Goal: Use online tool/utility: Use online tool/utility

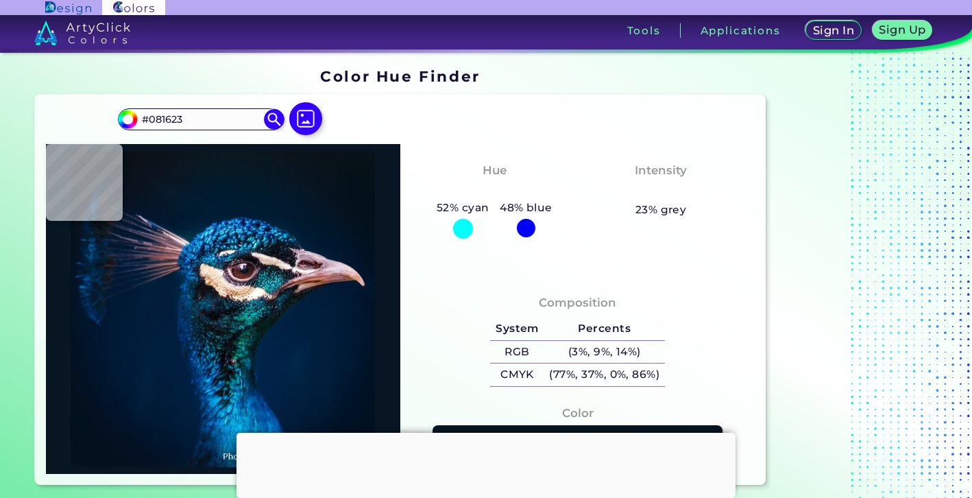
type input "#091219"
type input "#0a131a"
type input "#0A131A"
type input "#0a131c"
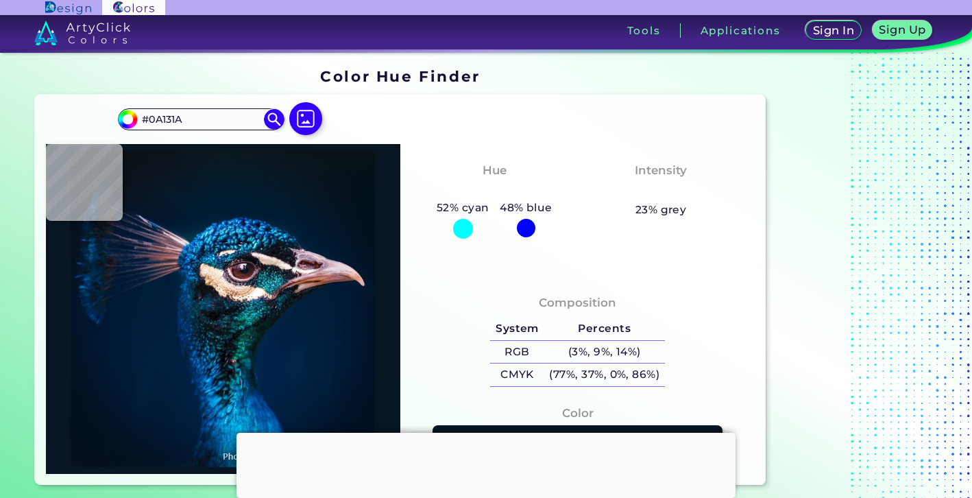
type input "#0A131C"
type input "#0b141d"
type input "#0B141D"
type input "#0b131e"
type input "#0B131E"
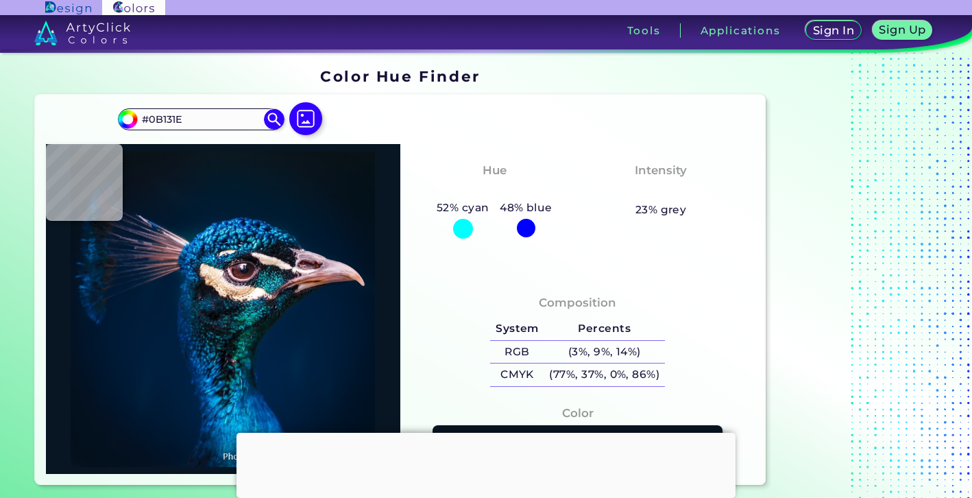
type input "#0a141e"
type input "#0A141E"
type input "#0a131f"
type input "#0A131F"
type input "#0b1521"
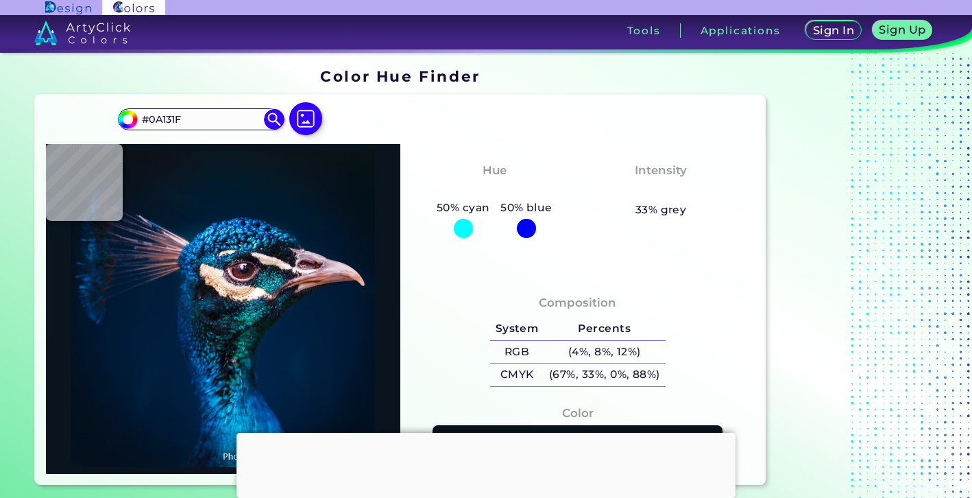
type input "#0B1521"
type input "#091522"
type input "#091523"
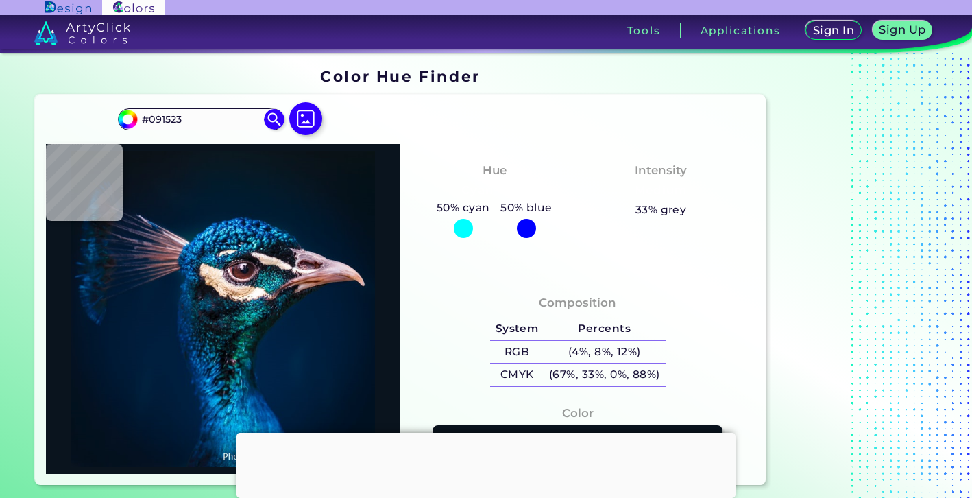
type input "#081523"
type input "#081525"
type input "#091626"
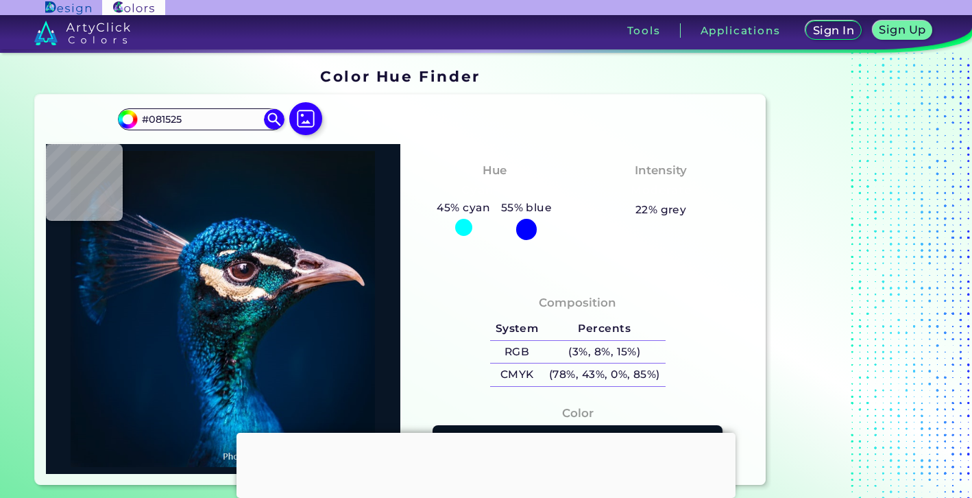
type input "#091626"
click at [174, 184] on div at bounding box center [223, 309] width 355 height 330
type input "#071726"
type input "#071827"
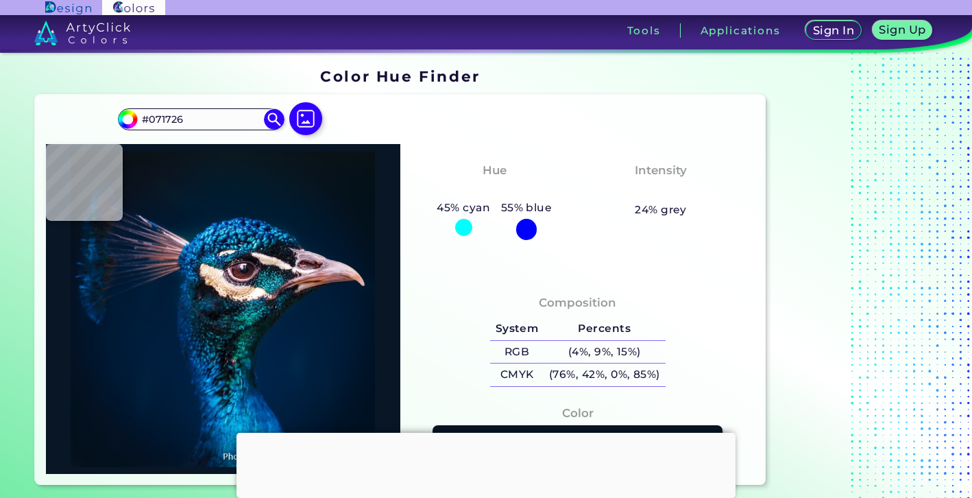
type input "#071827"
type input "#031a2a"
type input "#031A2A"
type input "#061927"
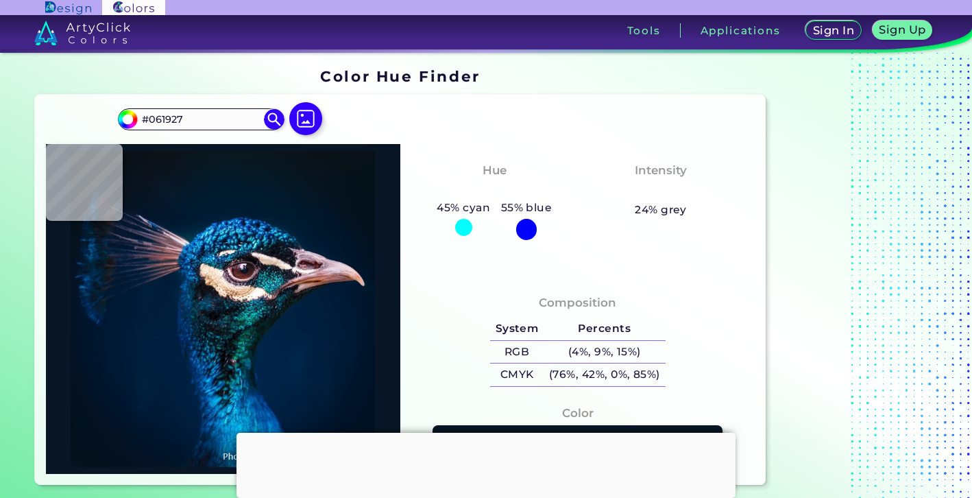
type input "#061824"
type input "#07151e"
type input "#07151E"
type input "#09111c"
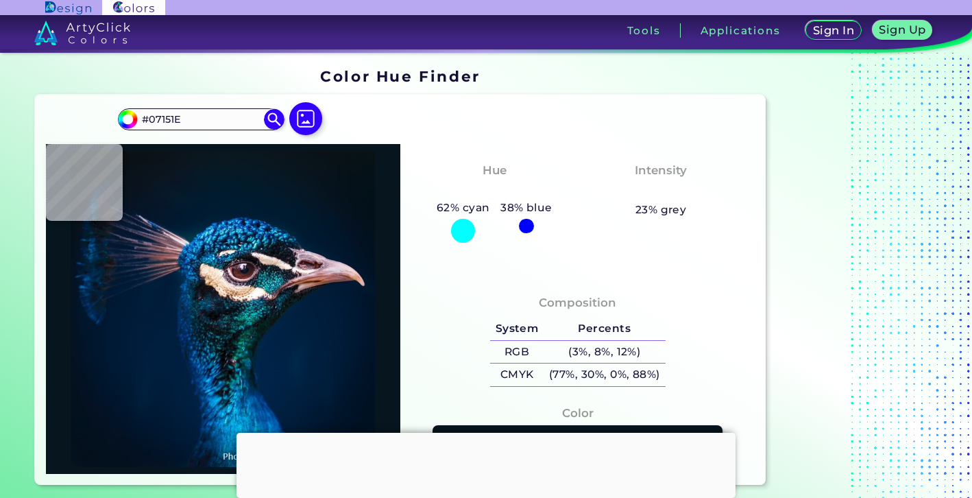
type input "#09111C"
type input "#05121a"
type input "#05121A"
type input "#04111a"
type input "#04111A"
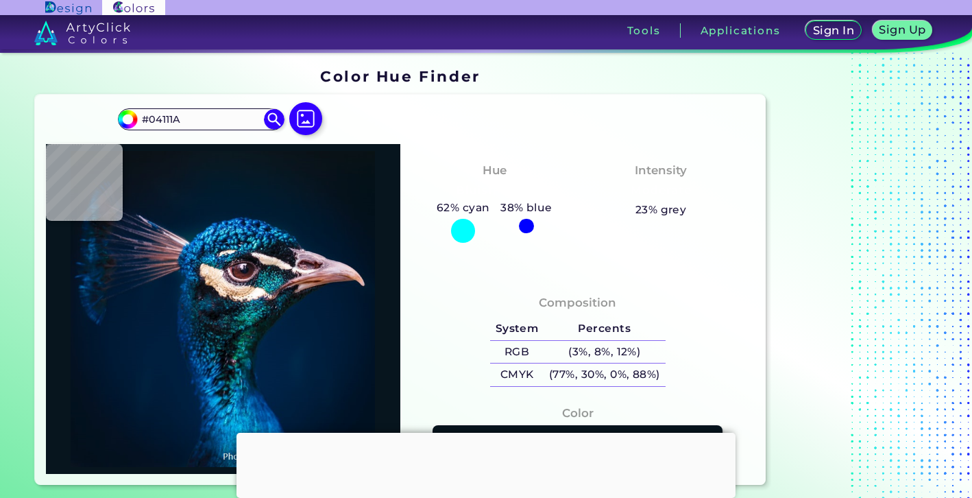
type input "#041119"
click at [370, 178] on img at bounding box center [223, 309] width 341 height 316
click at [362, 156] on img at bounding box center [223, 309] width 341 height 316
type input "#081116"
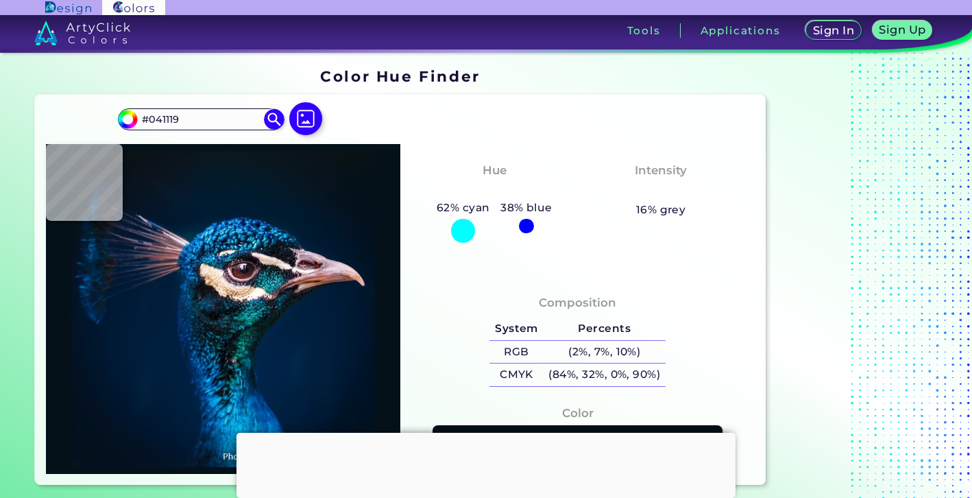
type input "#081116"
type input "#081216"
type input "#071216"
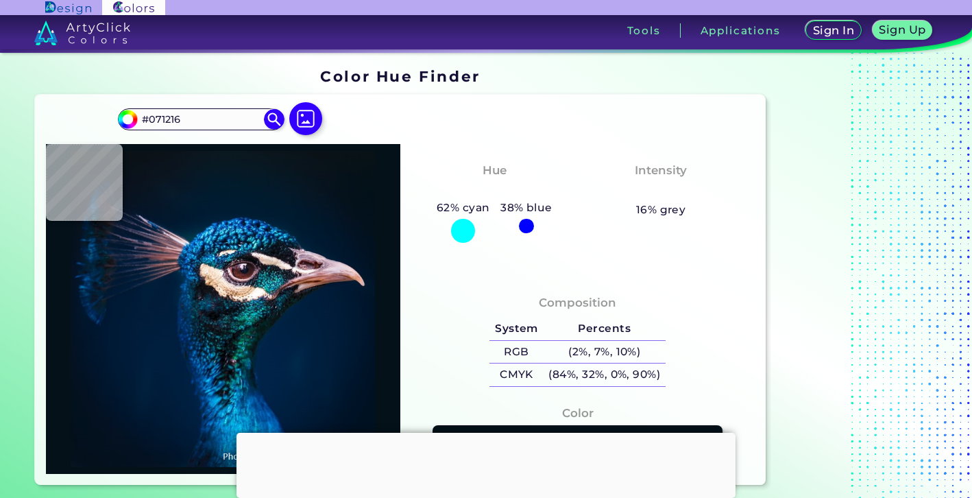
type input "#071218"
type input "#061218"
type input "#07121c"
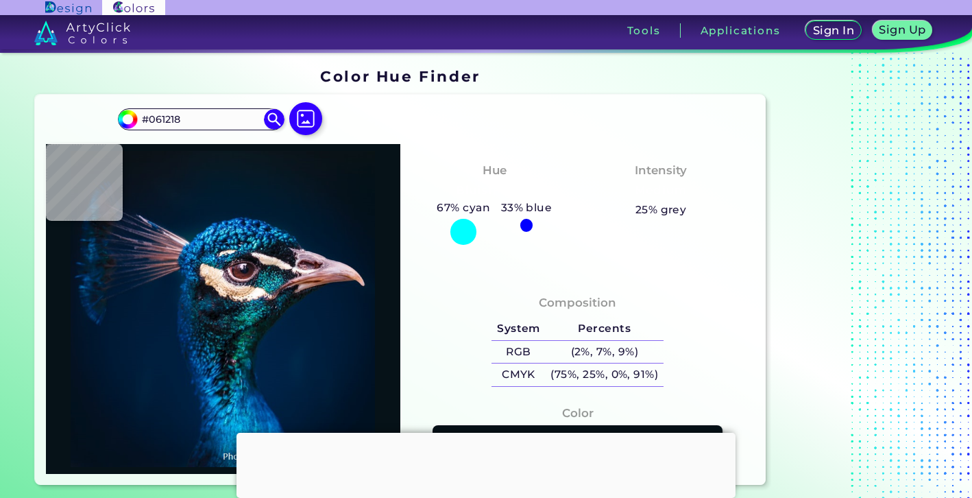
type input "#07121C"
type input "#051725"
type input "#001b30"
type input "#001B30"
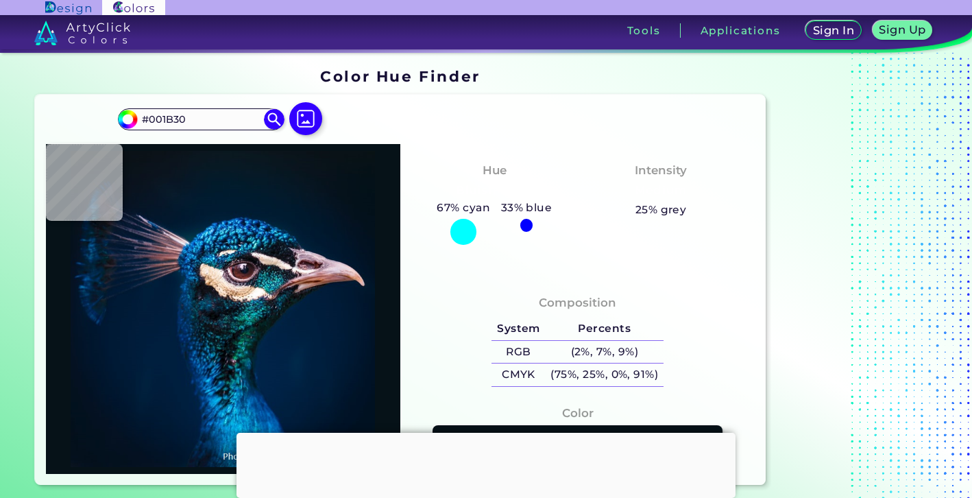
type input "#051526"
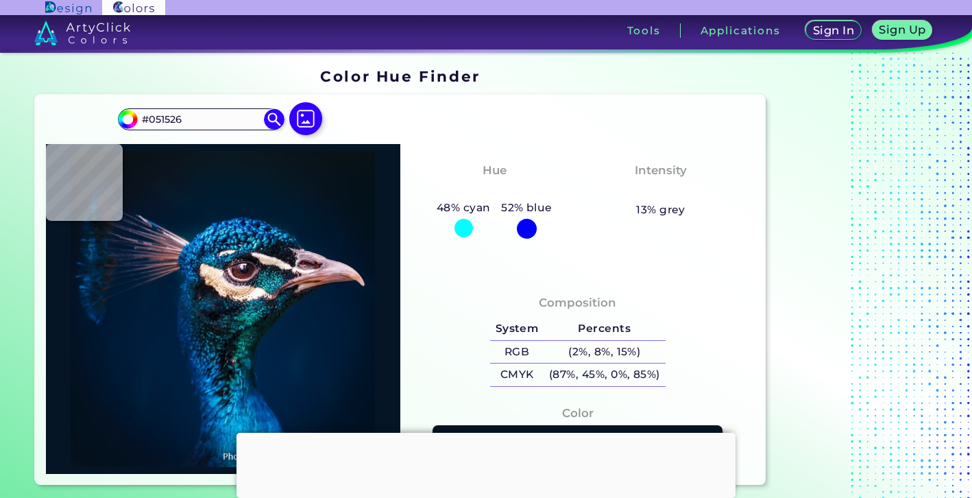
type input "#0b111d"
type input "#0B111D"
type input "#0b1320"
type input "#0B1320"
type input "#0b1723"
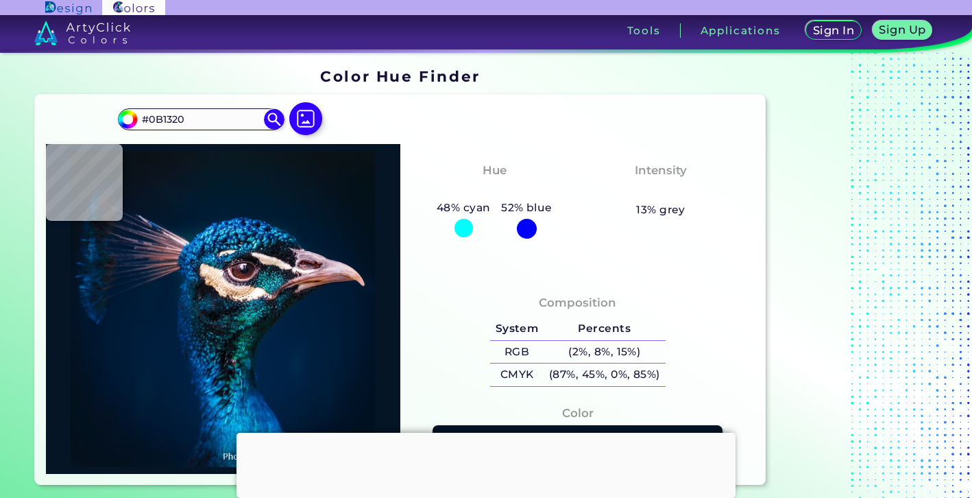
type input "#0B1723"
type input "#061625"
type input "#061828"
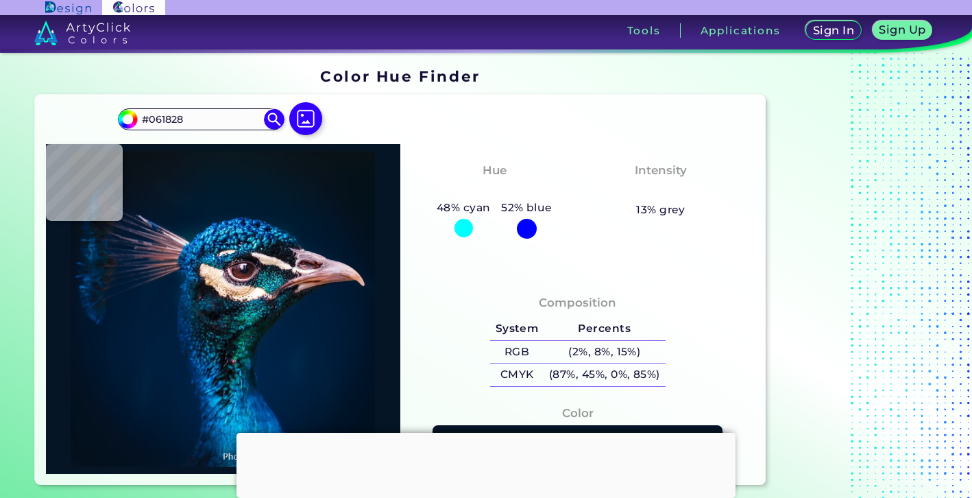
type input "#031a2a"
type input "#031A2A"
type input "#011b2c"
type input "#011B2C"
type input "#021c2d"
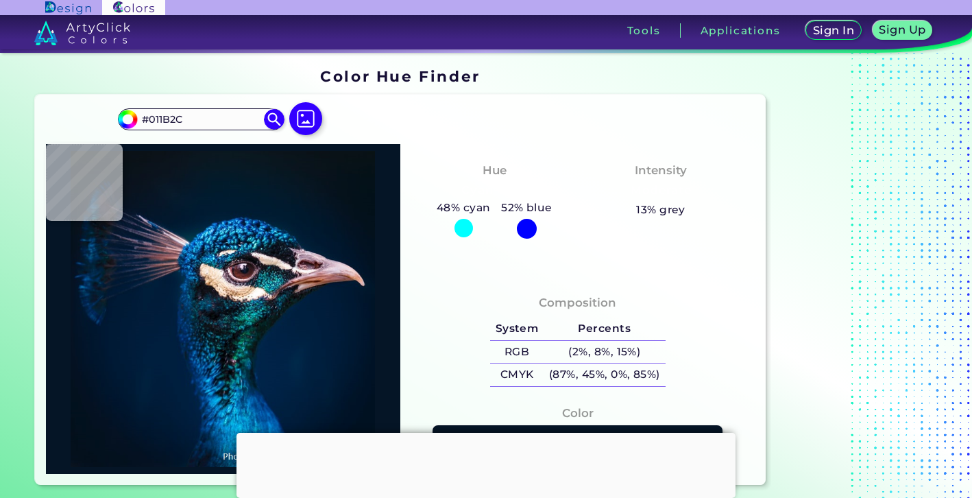
type input "#021C2D"
type input "#031a2a"
type input "#031A2A"
type input "#04192a"
type input "#04192A"
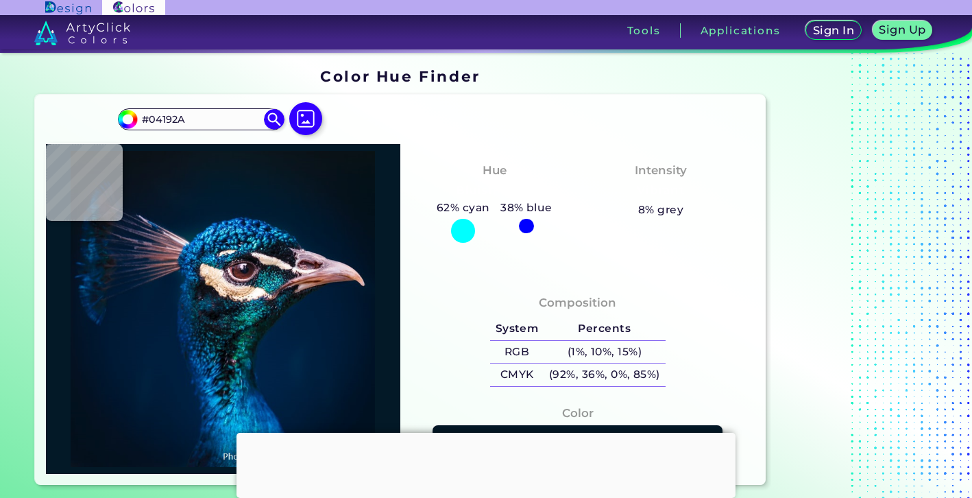
type input "#031927"
type input "#051827"
type input "#051724"
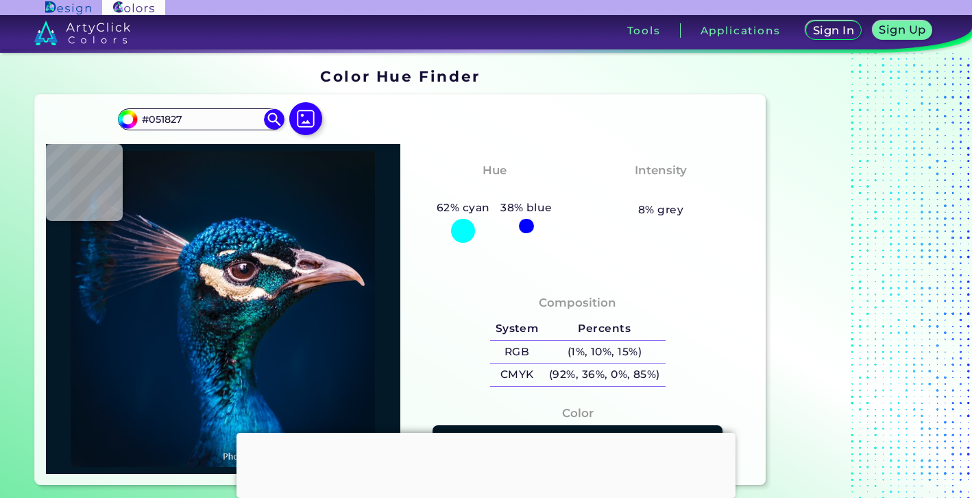
type input "#051724"
type input "#081623"
type input "#07131f"
type input "#07131F"
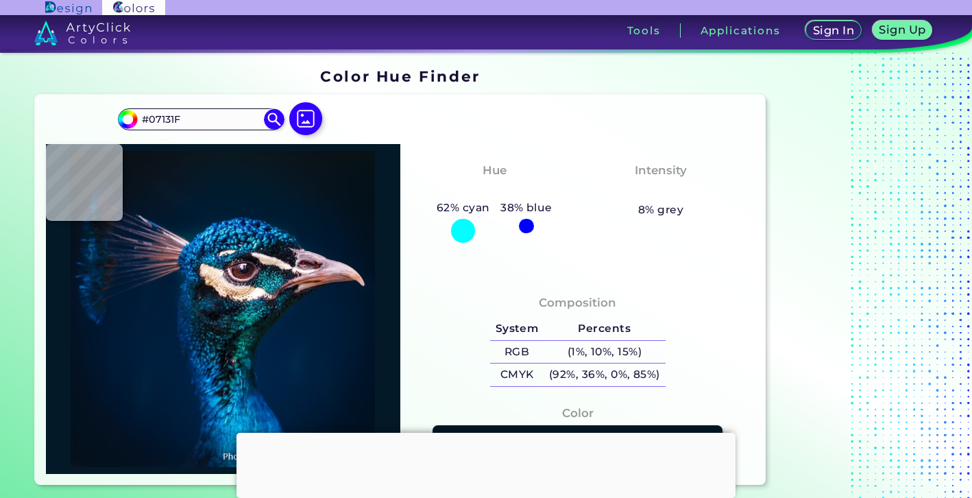
type input "#06121e"
type input "#06121E"
type input "#05121b"
type input "#05121B"
type input "#04111a"
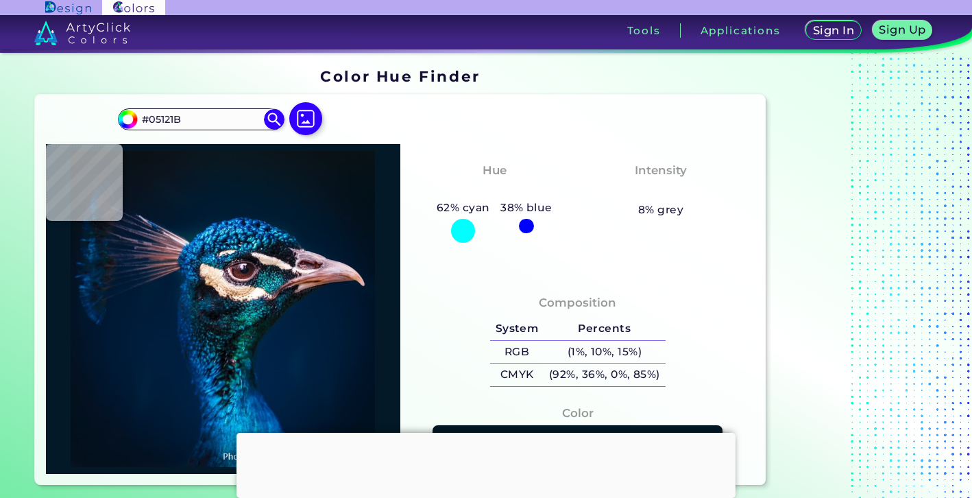
type input "#04111A"
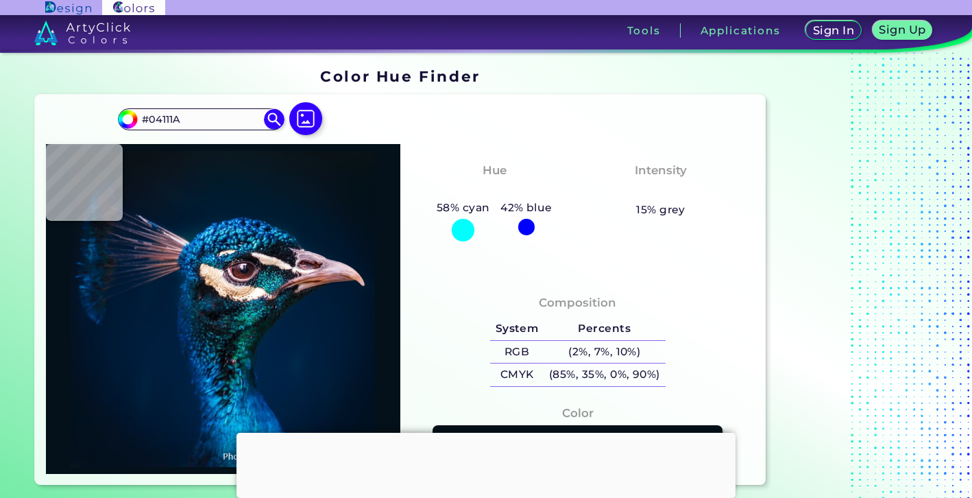
type input "#041119"
type input "#05121a"
type input "#05121A"
type input "#05121b"
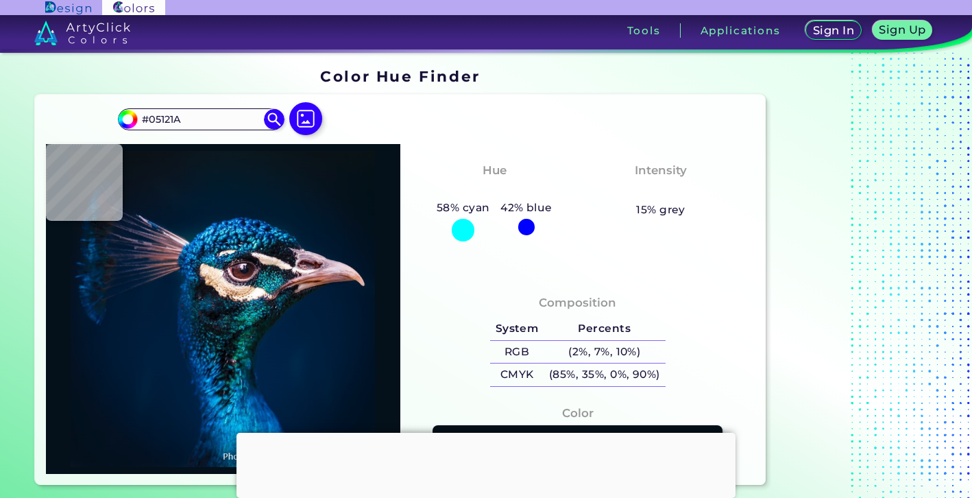
type input "#05121B"
type input "#071218"
click at [357, 163] on div at bounding box center [223, 309] width 355 height 330
click at [363, 163] on img at bounding box center [223, 309] width 341 height 316
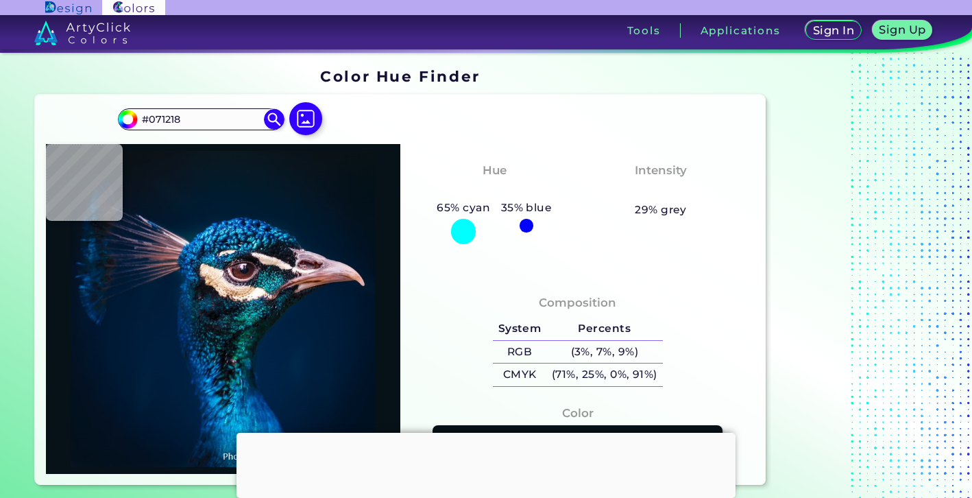
click at [369, 152] on img at bounding box center [223, 309] width 341 height 316
type input "#091217"
type input "#061117"
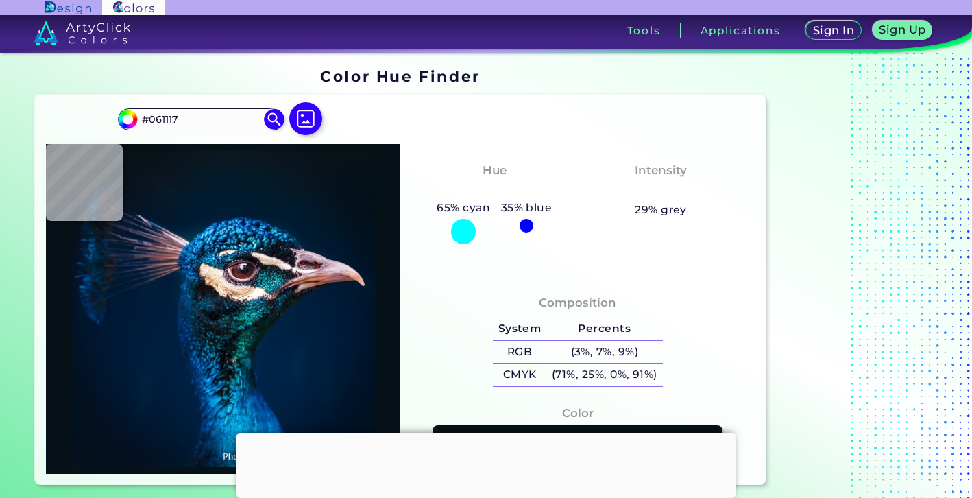
type input "#041119"
type input "#03111a"
type input "#03111A"
type input "#04121d"
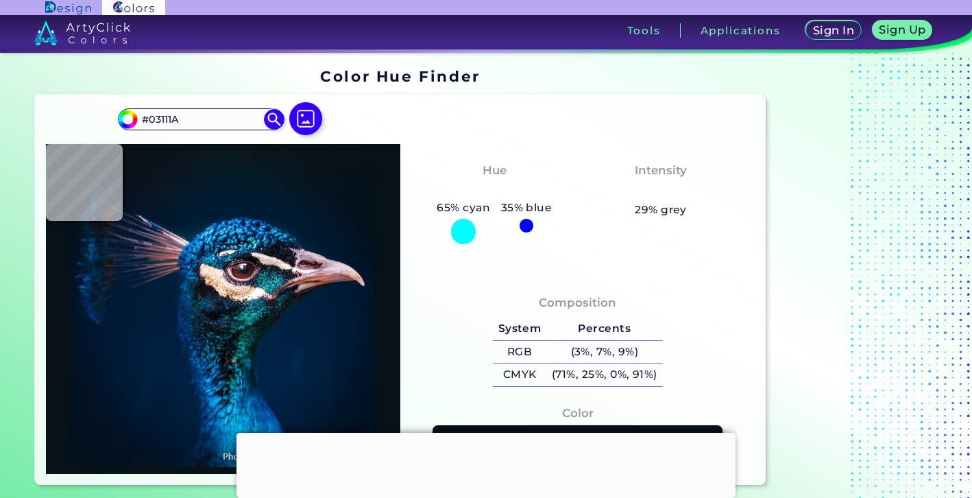
type input "#04121D"
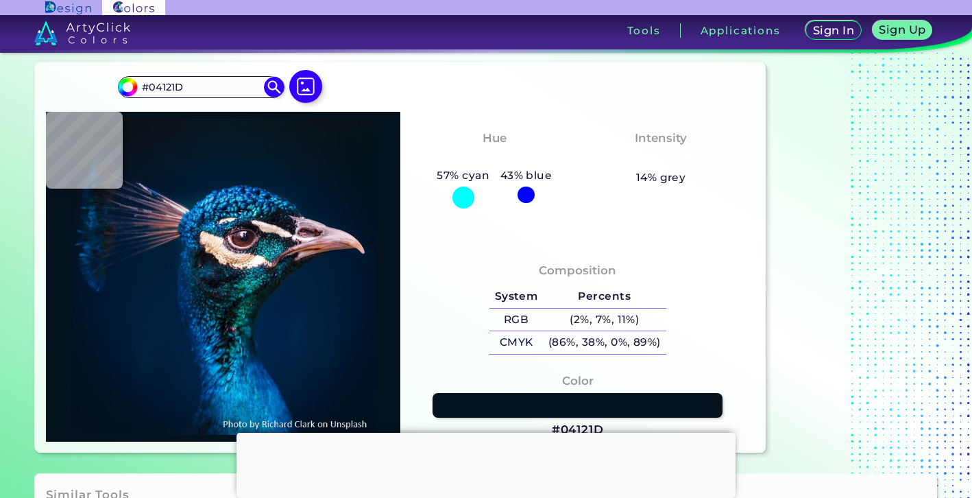
type input "#021325"
type input "#041121"
type input "#03111c"
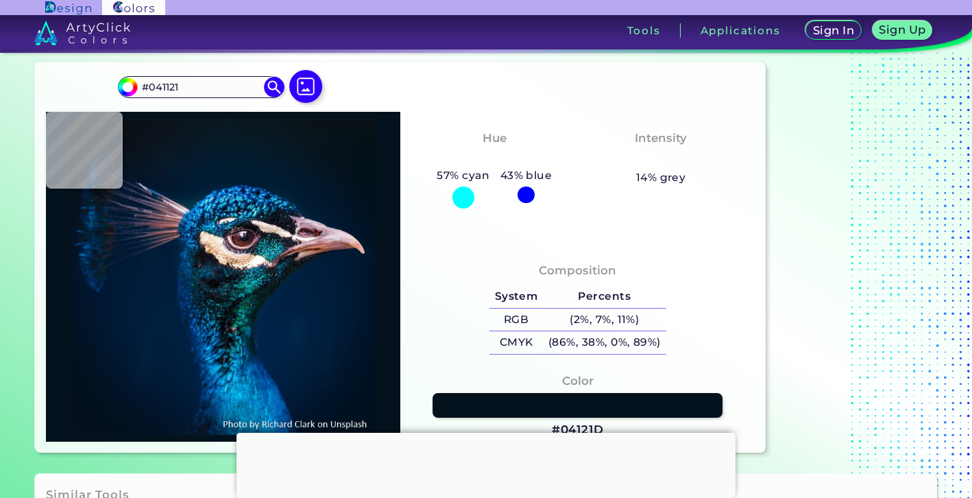
type input "#03111C"
type input "#03111a"
type input "#03111A"
type input "#021019"
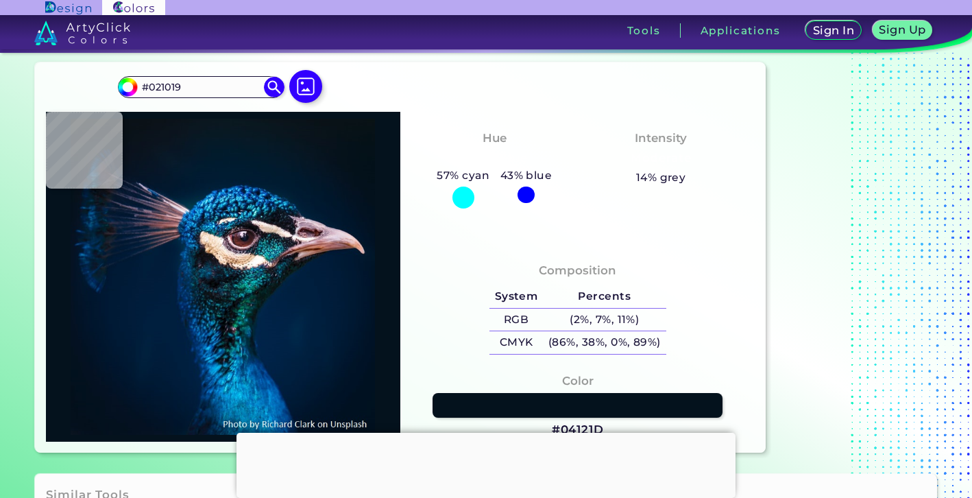
type input "#000000"
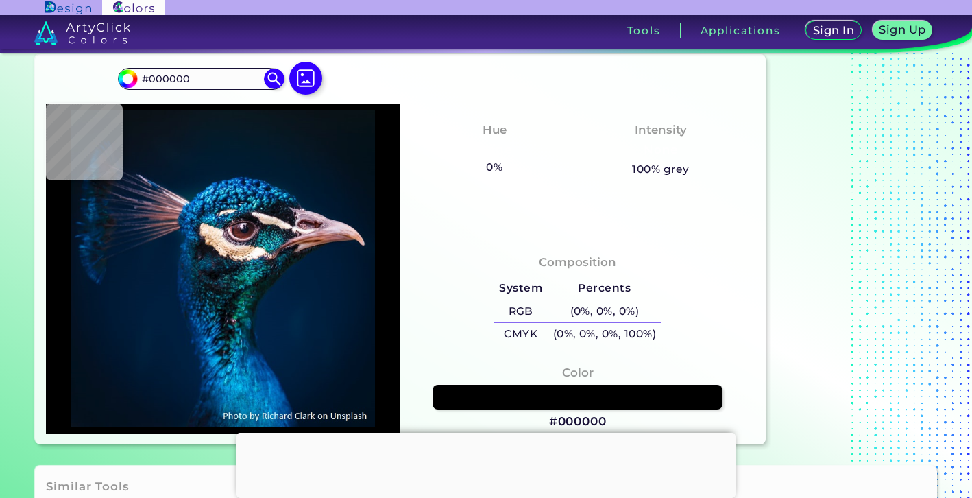
scroll to position [43, 0]
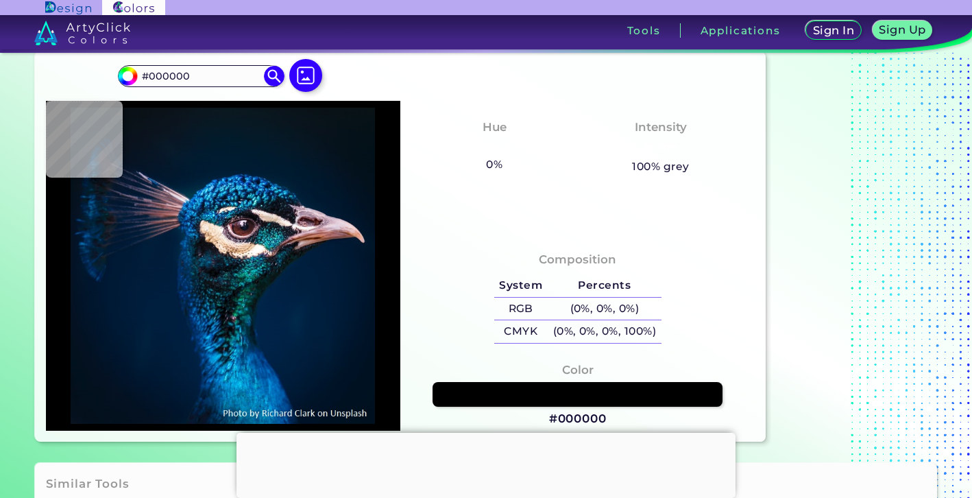
type input "#061421"
type input "#041728"
type input "#02192b"
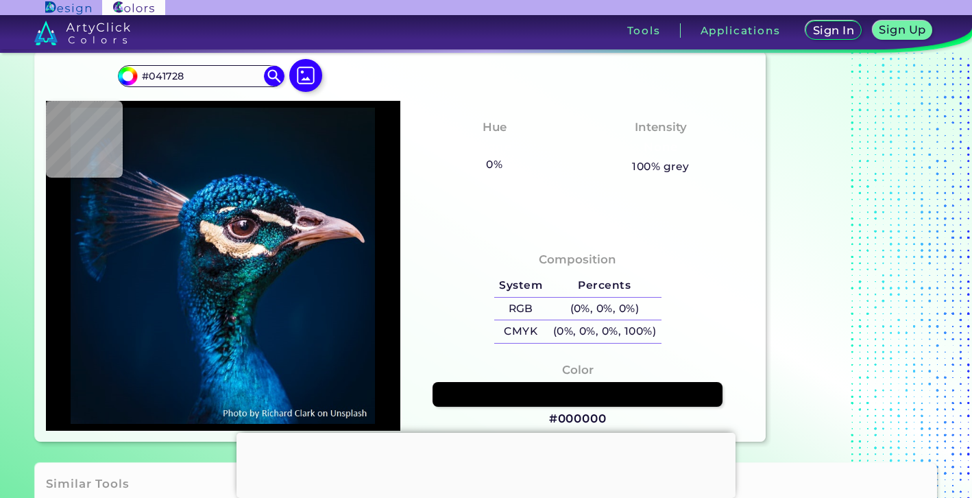
type input "#02192B"
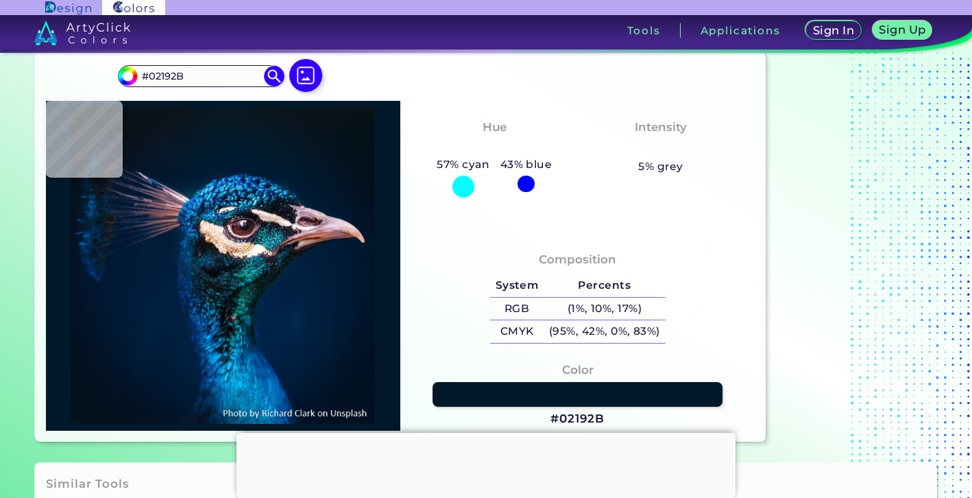
type input "#011a2e"
type input "#011A2E"
type input "#031a2c"
type input "#031A2C"
type input "#011a2e"
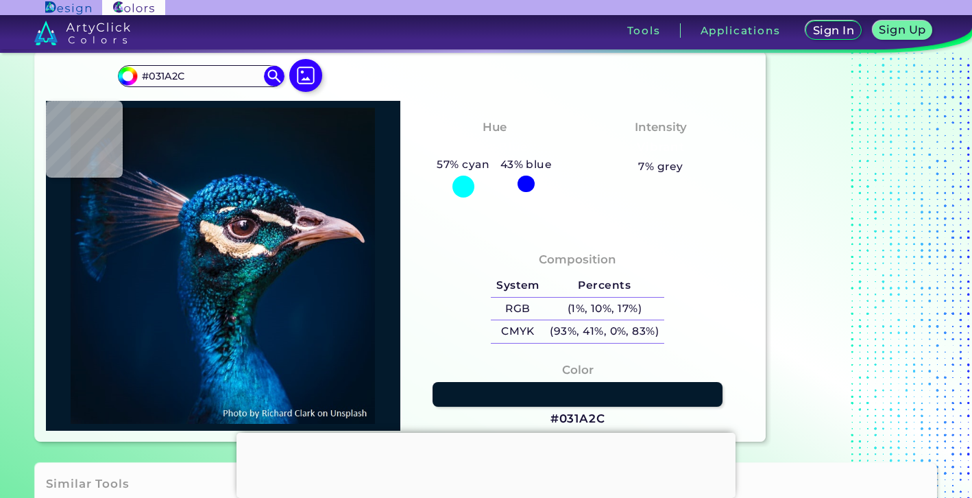
type input "#011A2E"
type input "#001b30"
type input "#001B30"
type input "#011c37"
type input "#011C37"
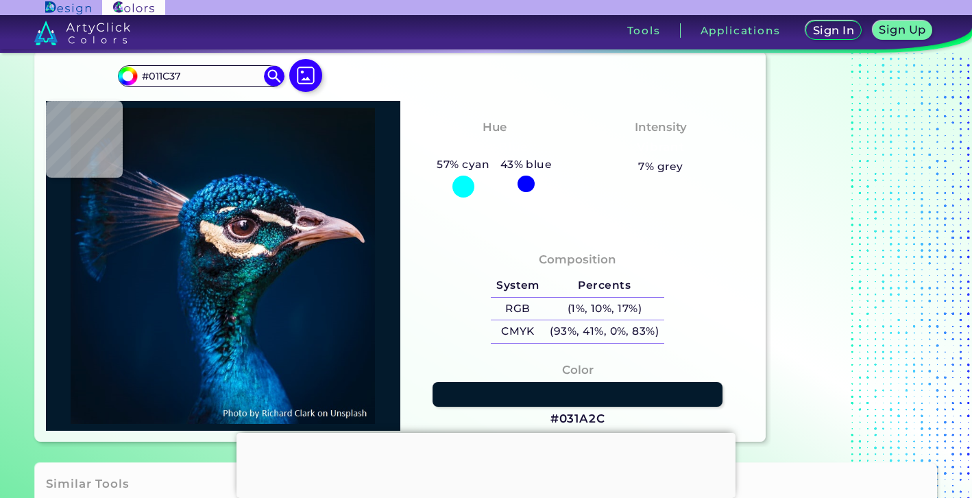
type input "#1c87cc"
type input "#1C87CC"
type input "#023978"
type input "#0d3b58"
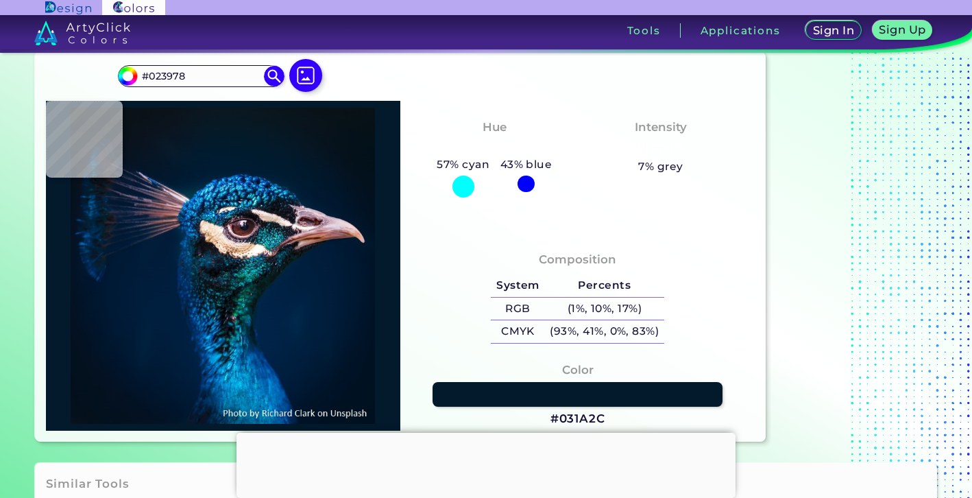
type input "#0D3B58"
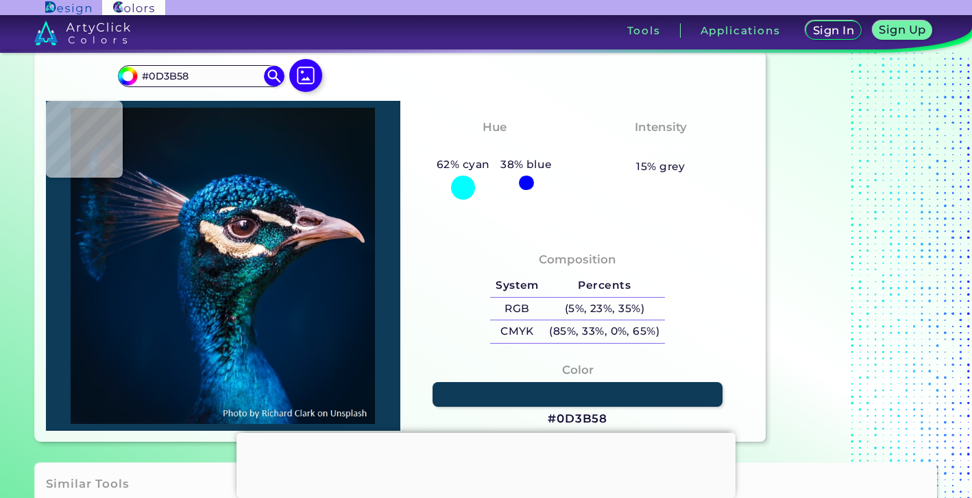
type input "#0e1924"
type input "#0E1924"
type input "#121421"
type input "#f9f6f3"
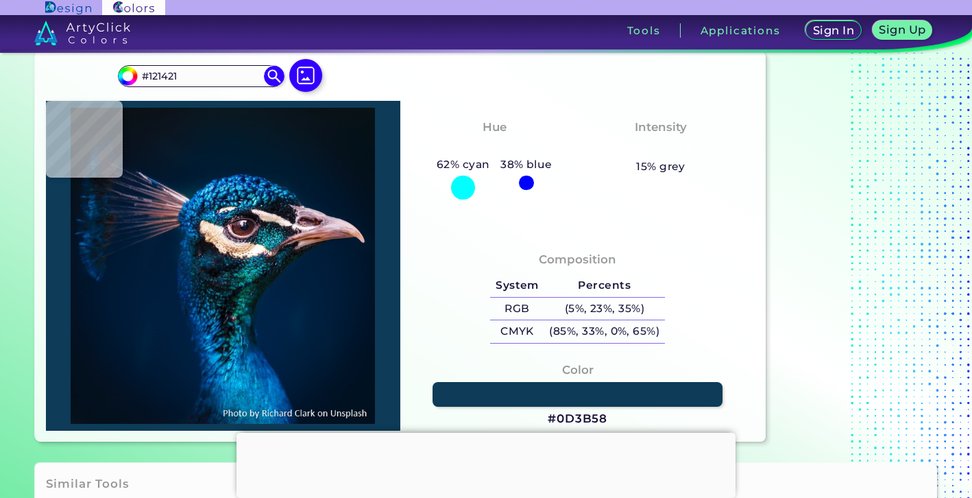
type input "#F9F6F3"
type input "#21171b"
type input "#21171B"
type input "#05050b"
type input "#05050B"
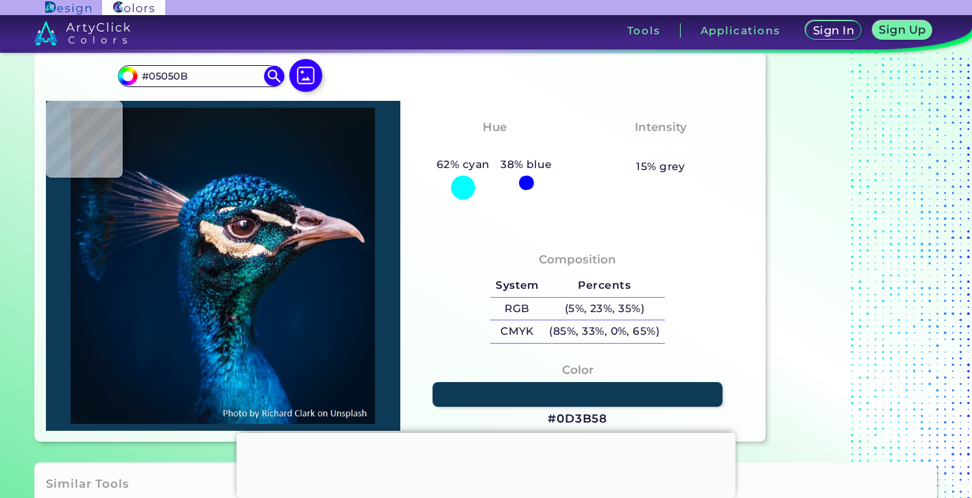
type input "#120f17"
type input "#120F17"
type input "#47333f"
type input "#47333F"
type input "#56424c"
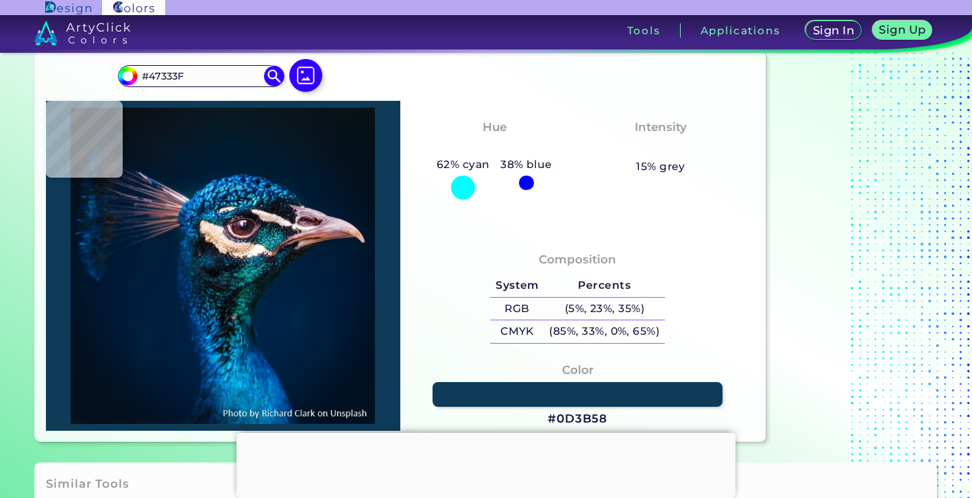
type input "#56424C"
type input "#38242b"
type input "#38242B"
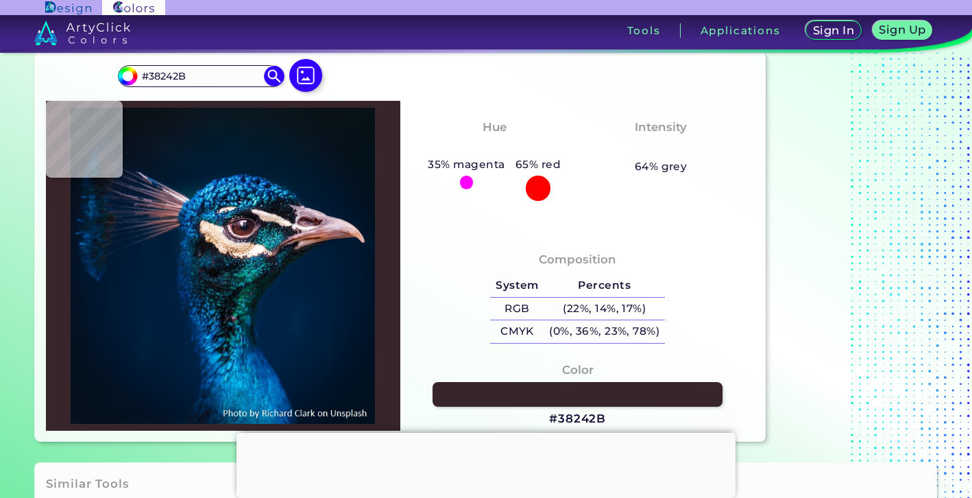
type input "#3f2a35"
type input "#3F2A35"
type input "#150e15"
type input "#150E15"
type input "#100f17"
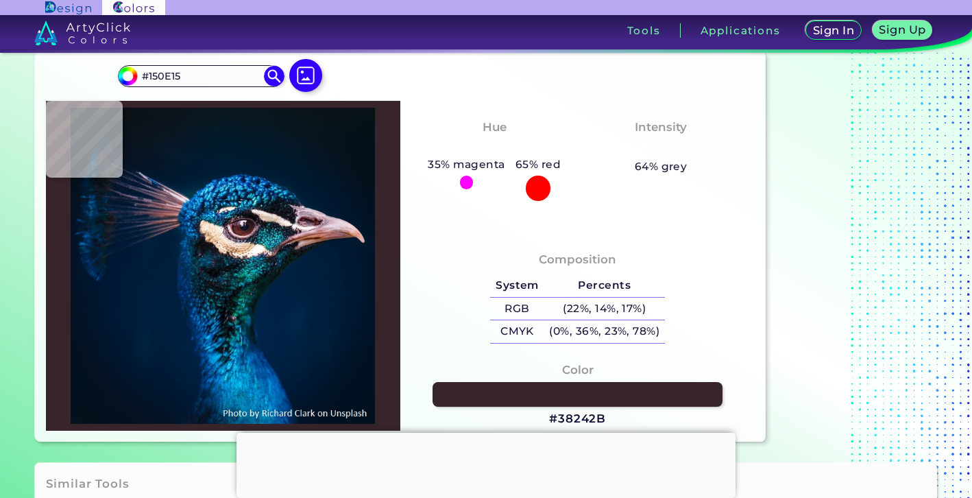
type input "#100F17"
type input "#17101b"
type input "#17101B"
type input "#0d0612"
type input "#0D0612"
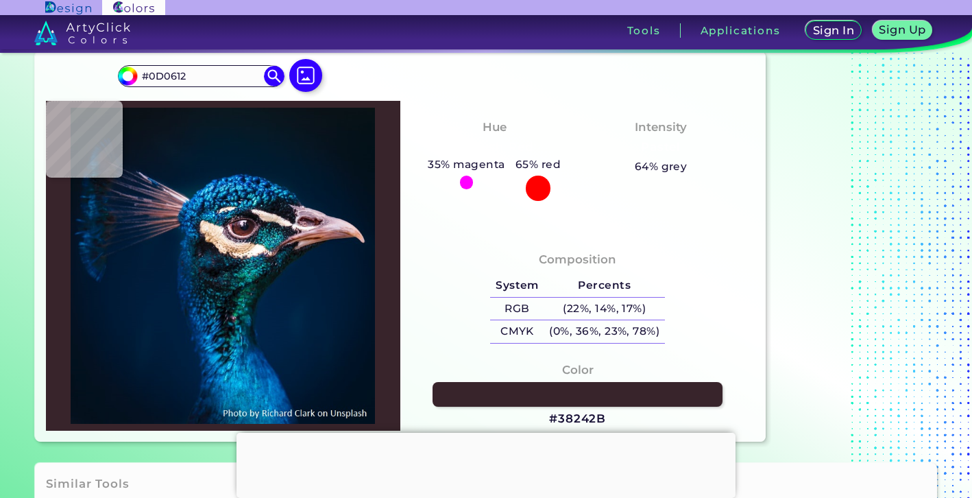
type input "#20141b"
type input "#20141B"
type input "#c5b2ae"
type input "#C5B2AE"
type input "#d6bfb1"
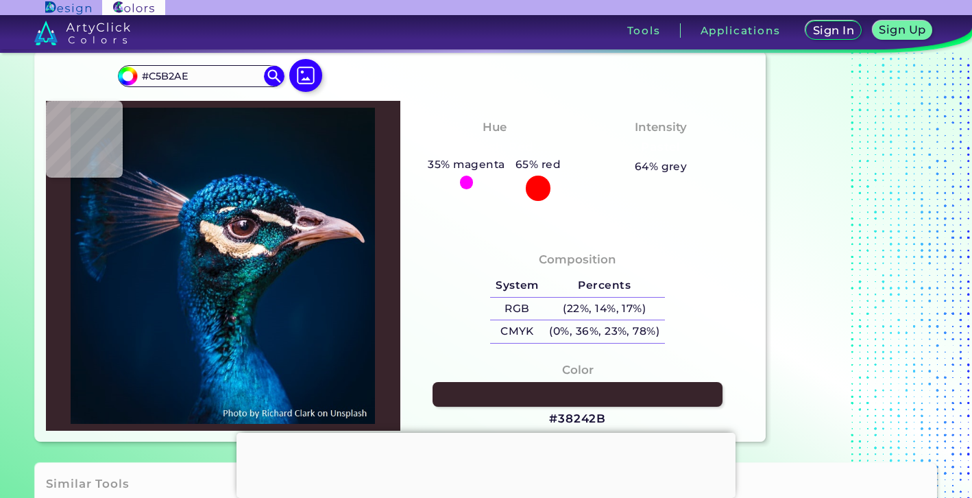
type input "#D6BFB1"
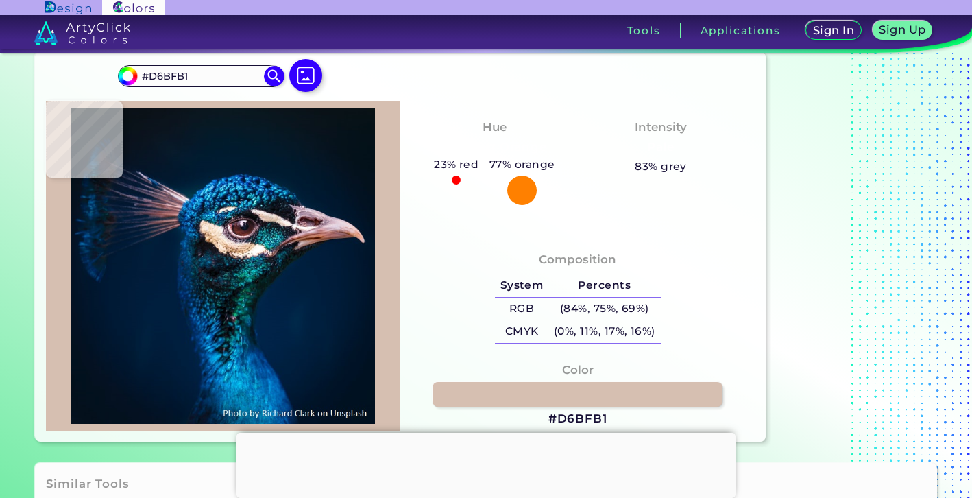
type input "#d1b8a4"
type input "#D1B8A4"
type input "#cfb79f"
type input "#CFB79F"
type input "#c5af99"
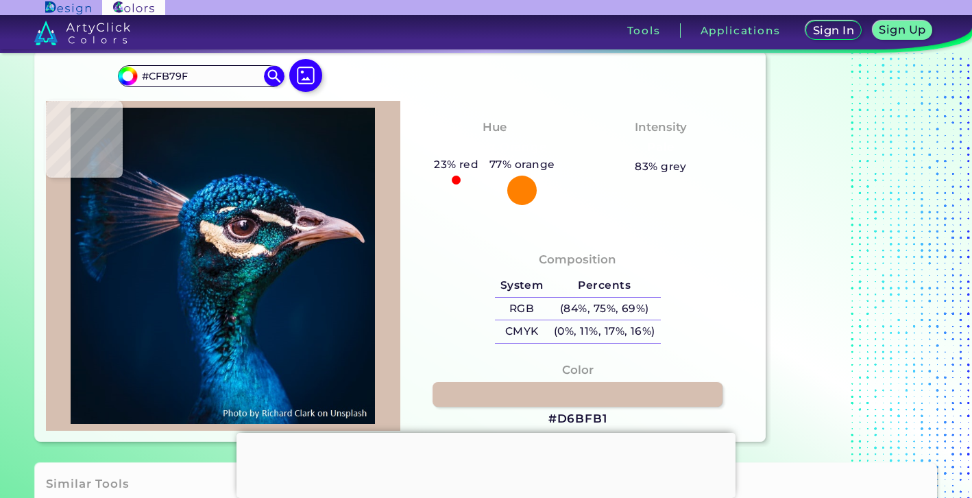
type input "#C5AF99"
type input "#d8c2ab"
type input "#D8C2AB"
type input "#cdb39d"
type input "#CDB39D"
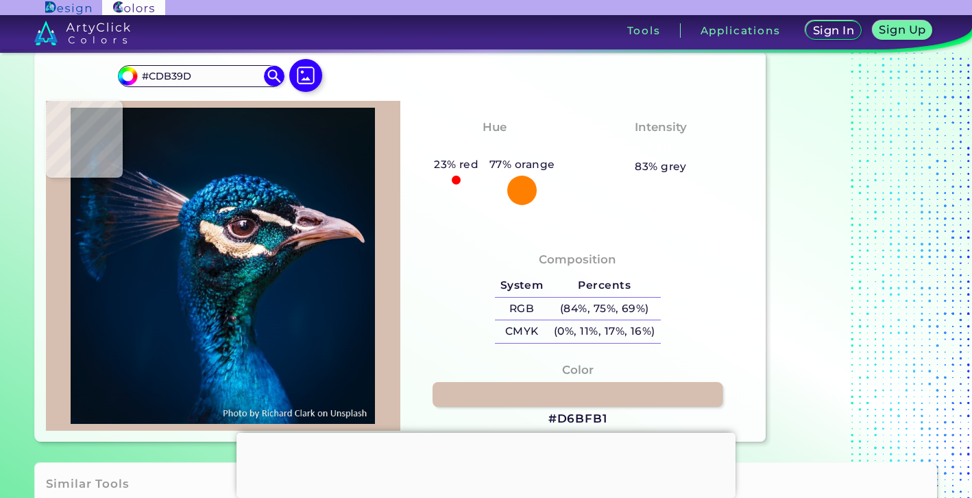
type input "#d5b9a1"
type input "#D5B9A1"
type input "#d0b6a0"
type input "#D0B6A0"
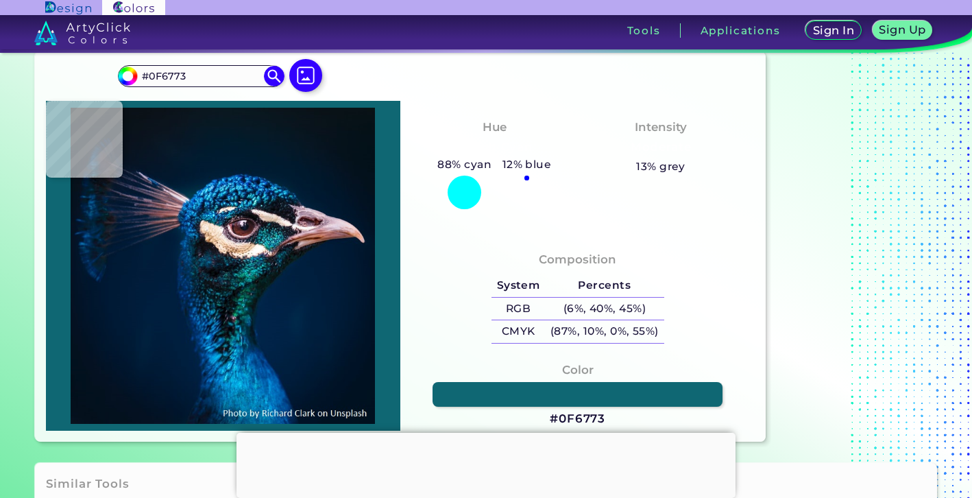
click at [267, 230] on img at bounding box center [223, 266] width 341 height 316
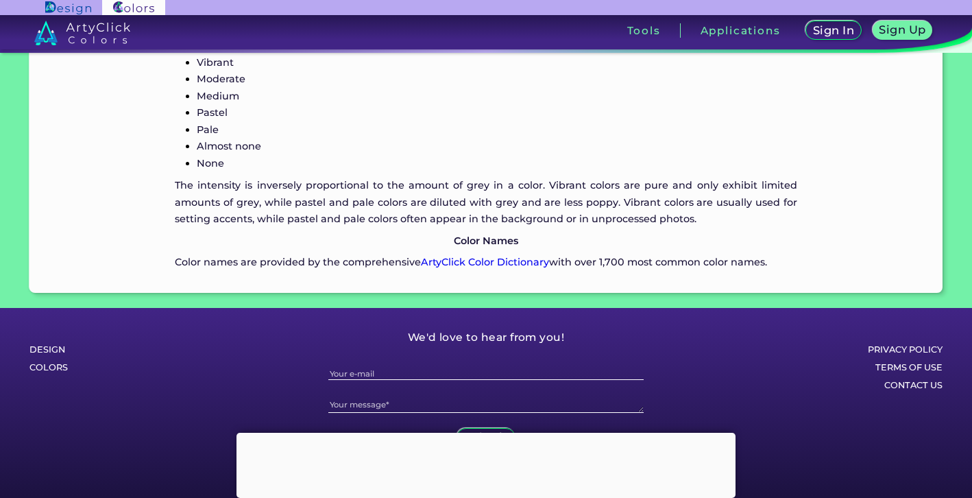
scroll to position [1544, 0]
